Goal: Obtain resource: Download file/media

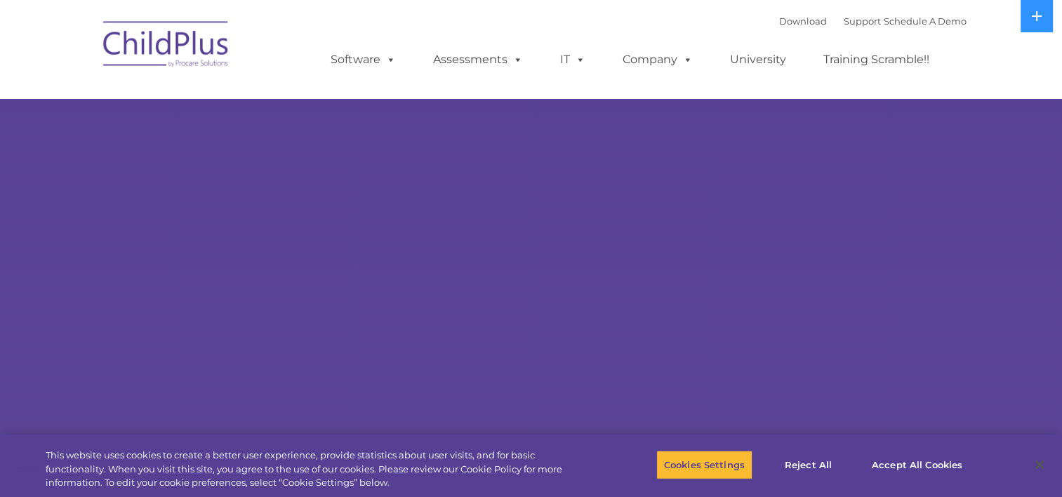
select select "MEDIUM"
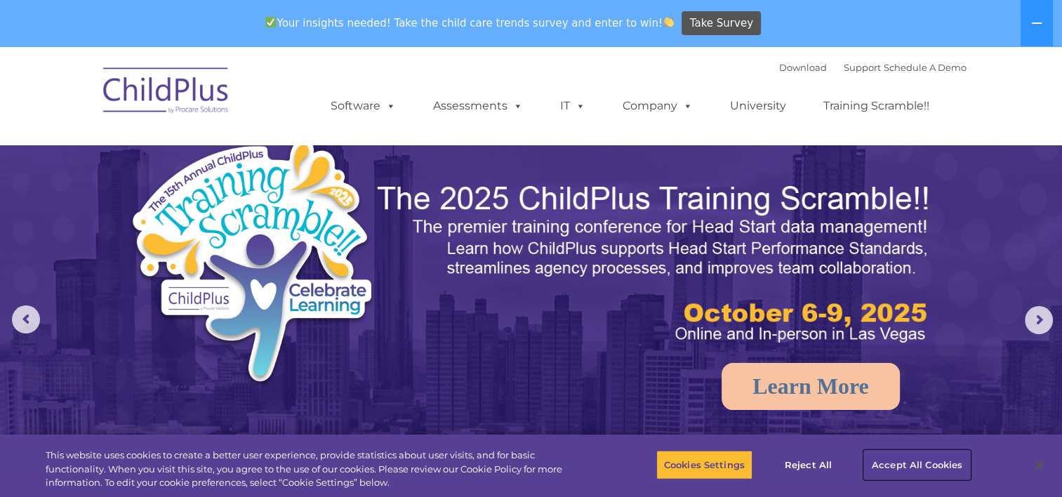
click at [904, 463] on button "Accept All Cookies" at bounding box center [917, 464] width 106 height 29
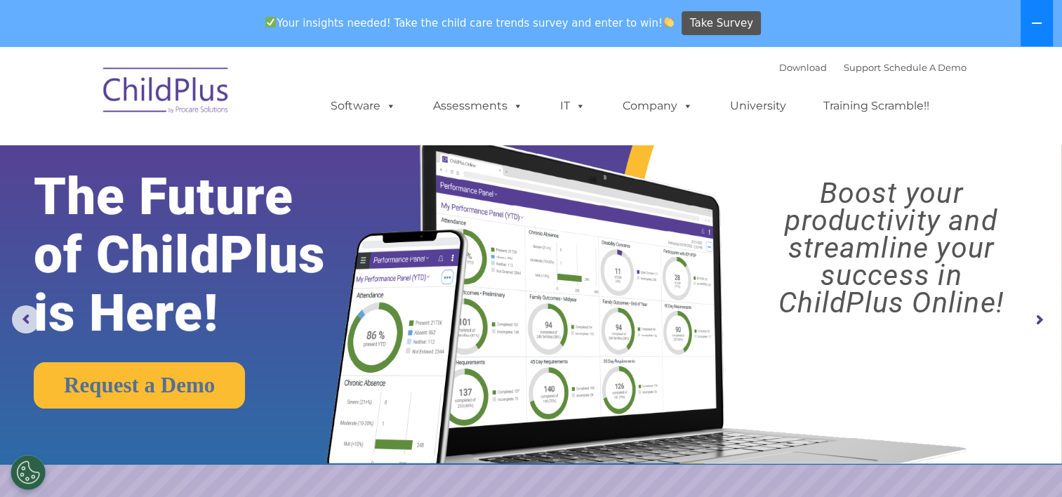
click at [1040, 22] on icon at bounding box center [1036, 23] width 11 height 11
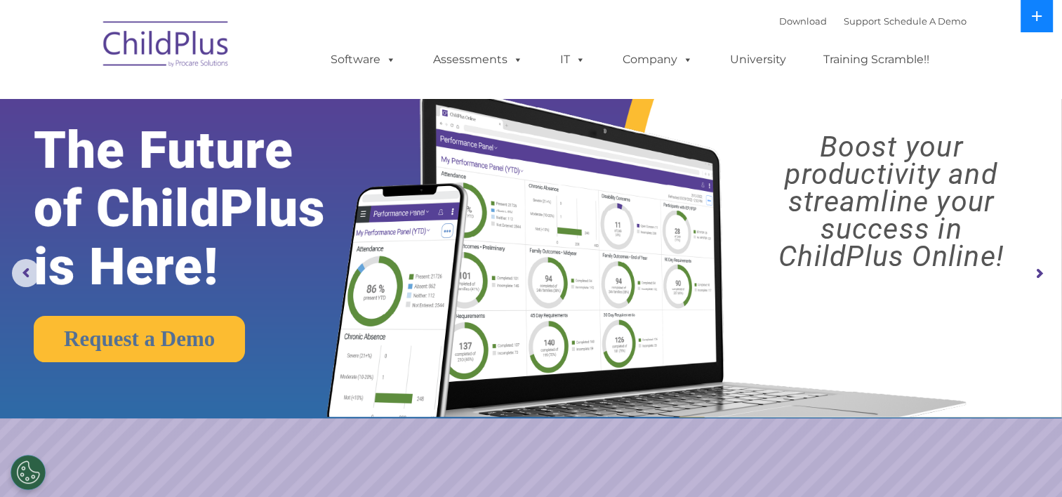
click at [1040, 22] on button at bounding box center [1037, 16] width 32 height 32
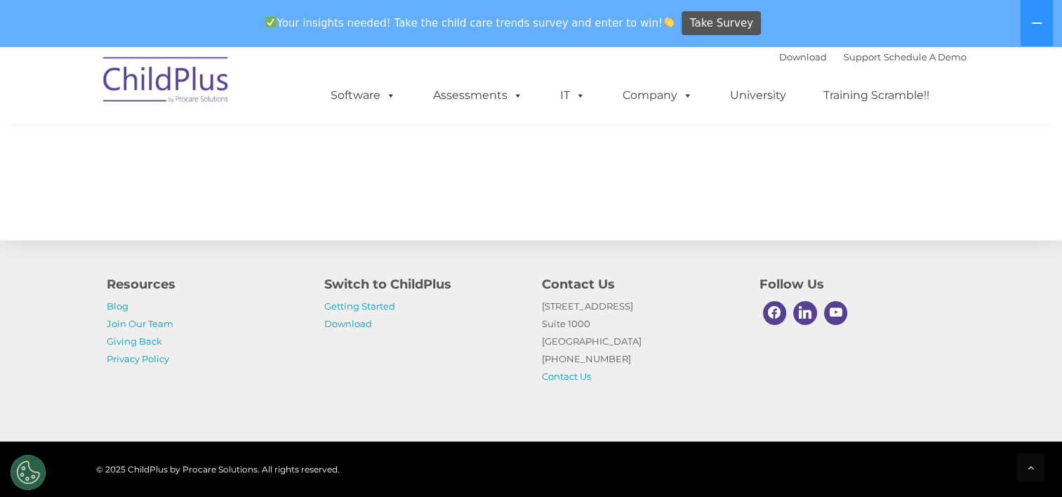
scroll to position [1603, 0]
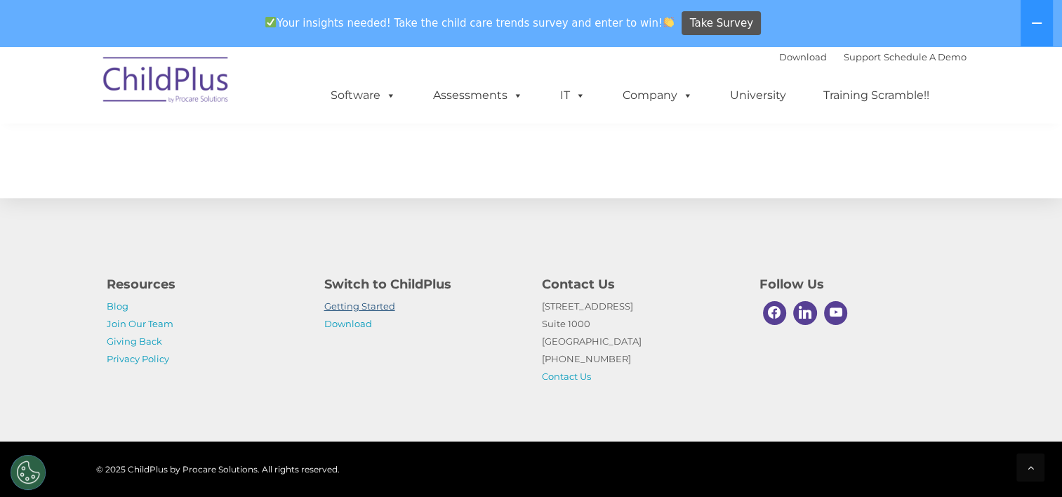
click at [352, 309] on link "Getting Started" at bounding box center [359, 305] width 71 height 11
click at [354, 323] on link "Download" at bounding box center [348, 323] width 48 height 11
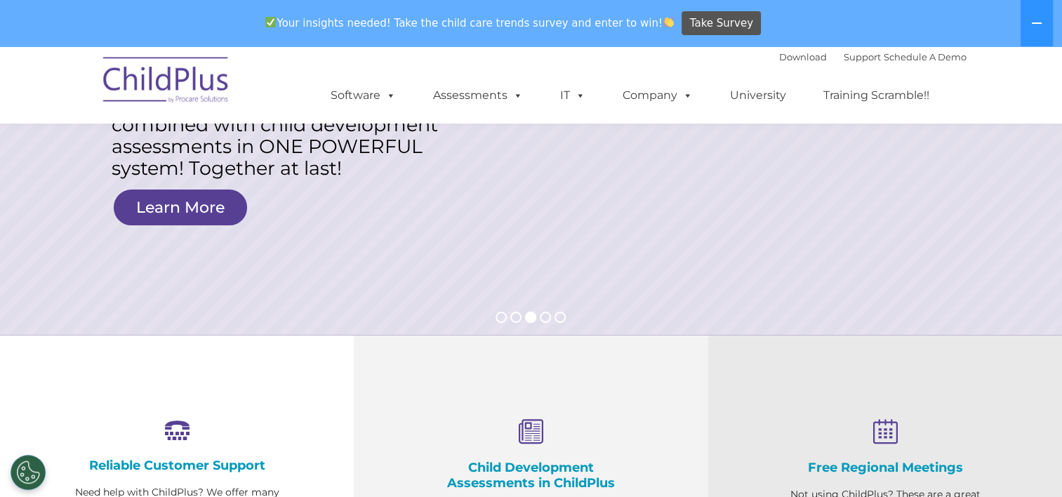
scroll to position [0, 0]
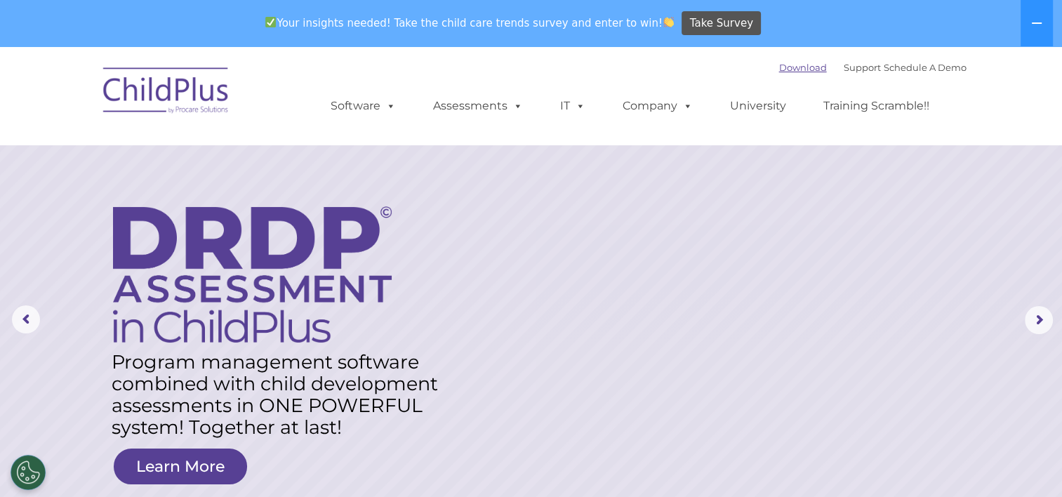
click at [792, 65] on link "Download" at bounding box center [803, 67] width 48 height 11
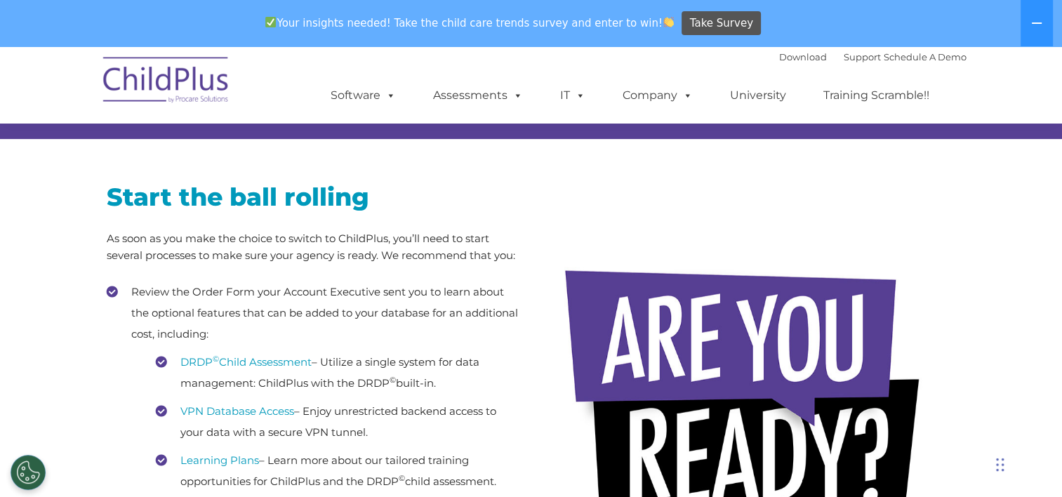
scroll to position [187, 0]
